Goal: Submit feedback/report problem

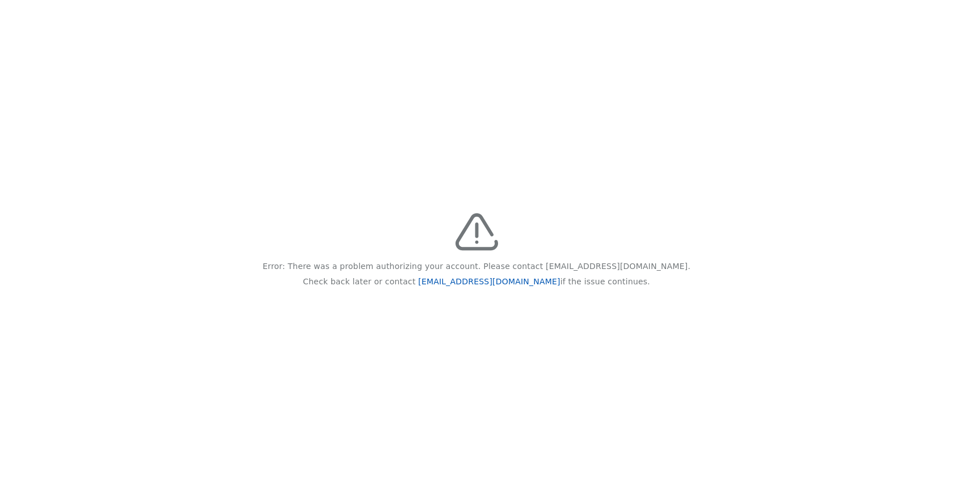
click at [490, 281] on link "[EMAIL_ADDRESS][DOMAIN_NAME]" at bounding box center [489, 281] width 142 height 9
click at [421, 374] on div "Error: There was a problem authorizing your account. Please contact [EMAIL_ADDR…" at bounding box center [476, 250] width 953 height 500
drag, startPoint x: 445, startPoint y: 283, endPoint x: 526, endPoint y: 286, distance: 81.2
click at [526, 286] on p "Check back later or contact feedback@recidiviz.org if the issue continues." at bounding box center [476, 281] width 347 height 15
copy p "feedback@recidiviz.org"
